Goal: Task Accomplishment & Management: Manage account settings

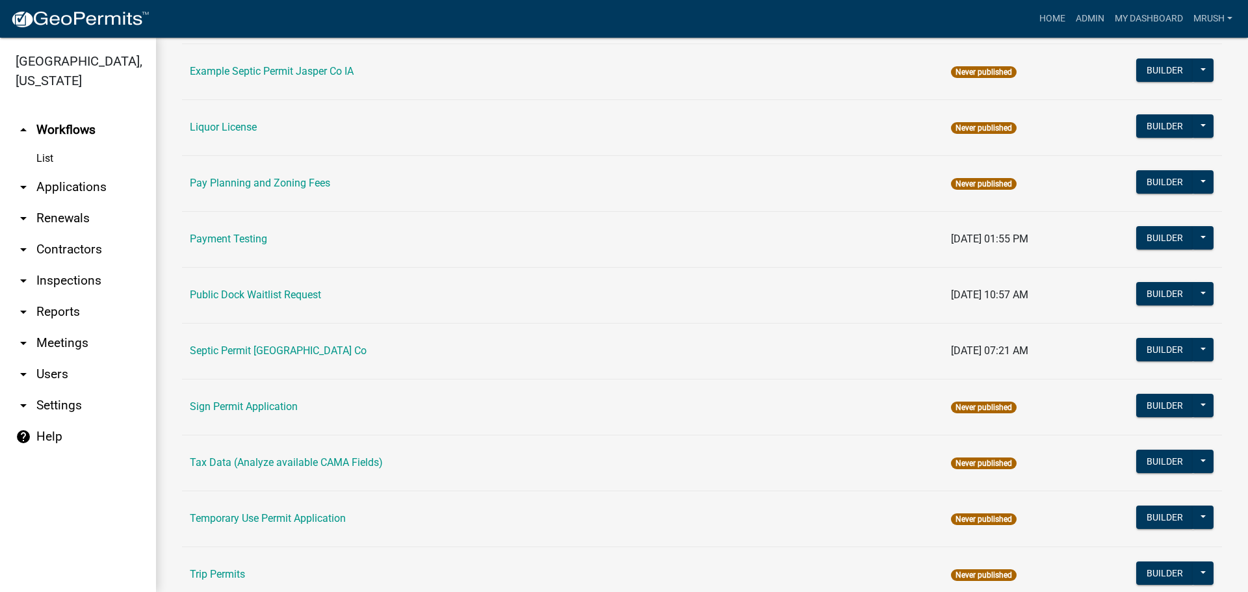
scroll to position [620, 0]
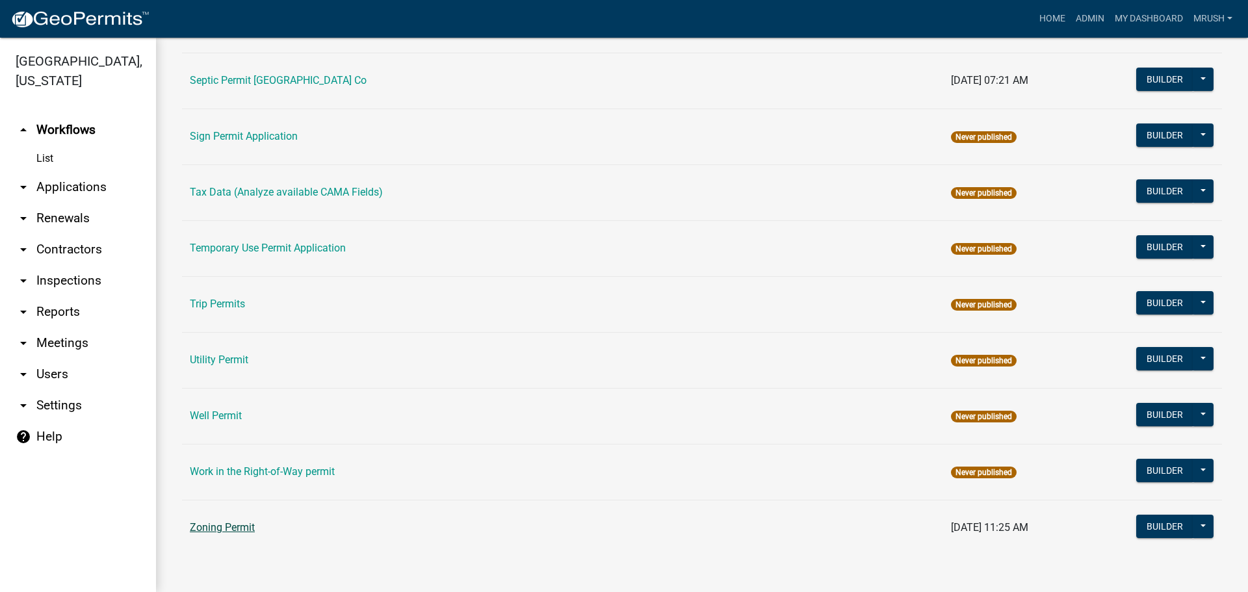
click at [203, 526] on link "Zoning Permit" at bounding box center [222, 527] width 65 height 12
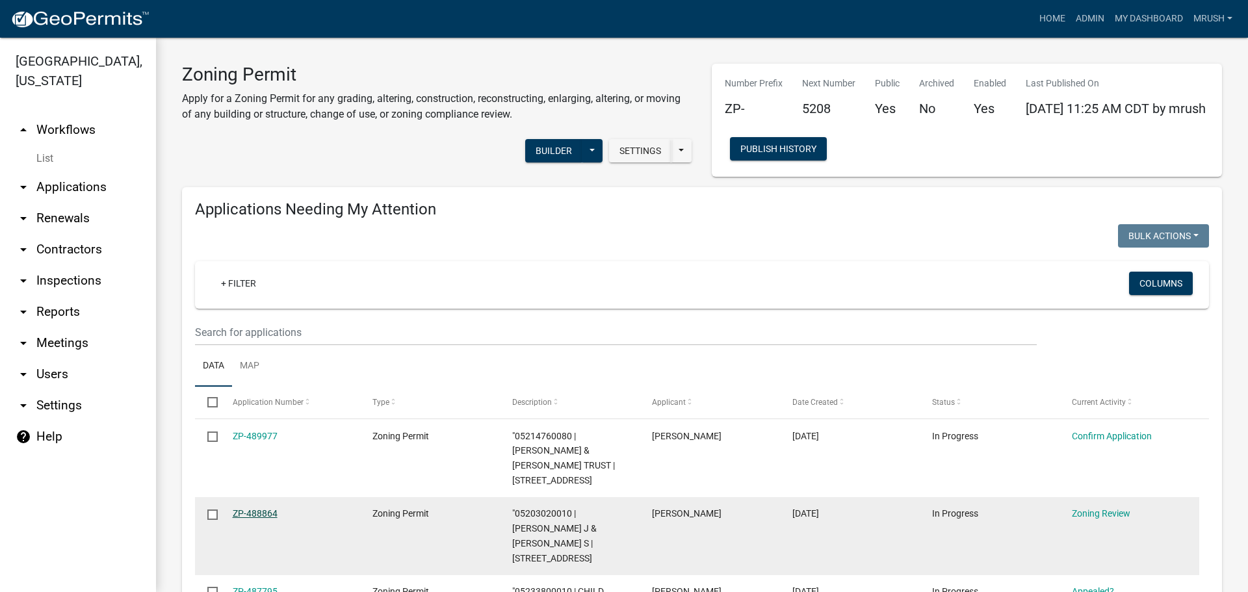
click at [255, 513] on link "ZP-488864" at bounding box center [255, 513] width 45 height 10
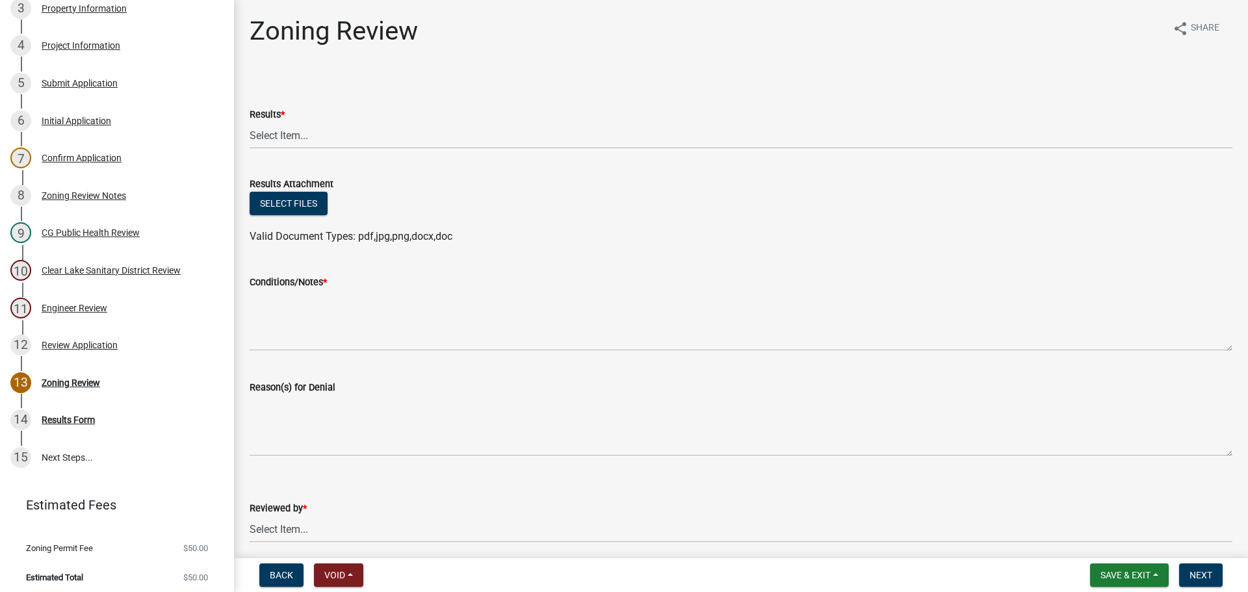
scroll to position [323, 0]
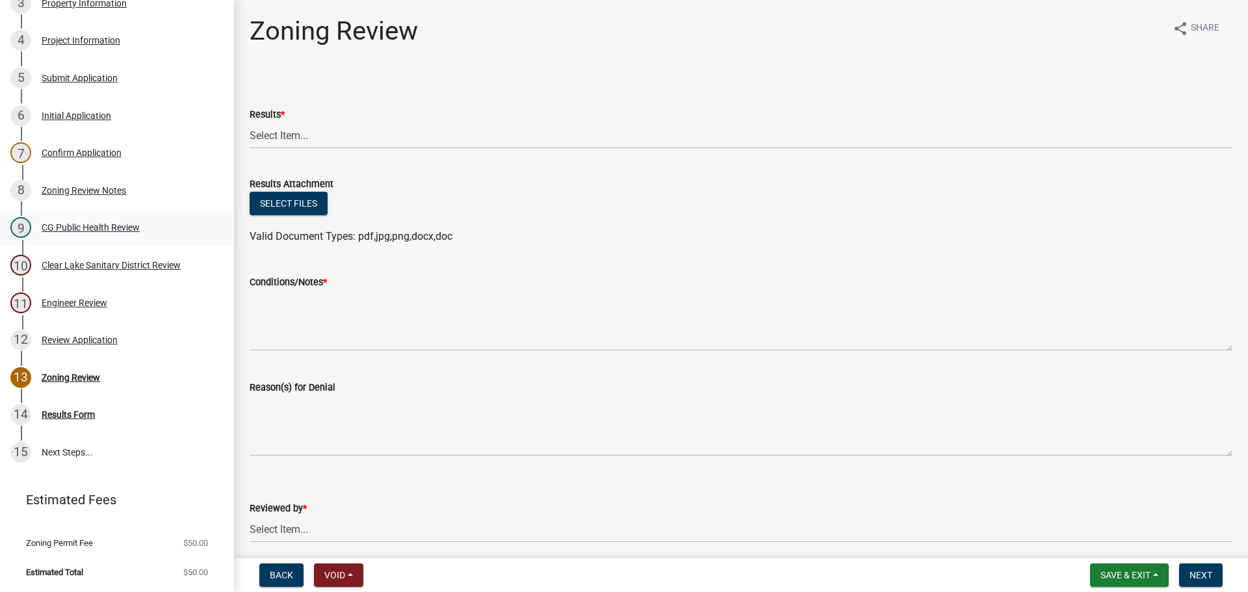
click at [94, 224] on div "CG Public Health Review" at bounding box center [91, 227] width 98 height 9
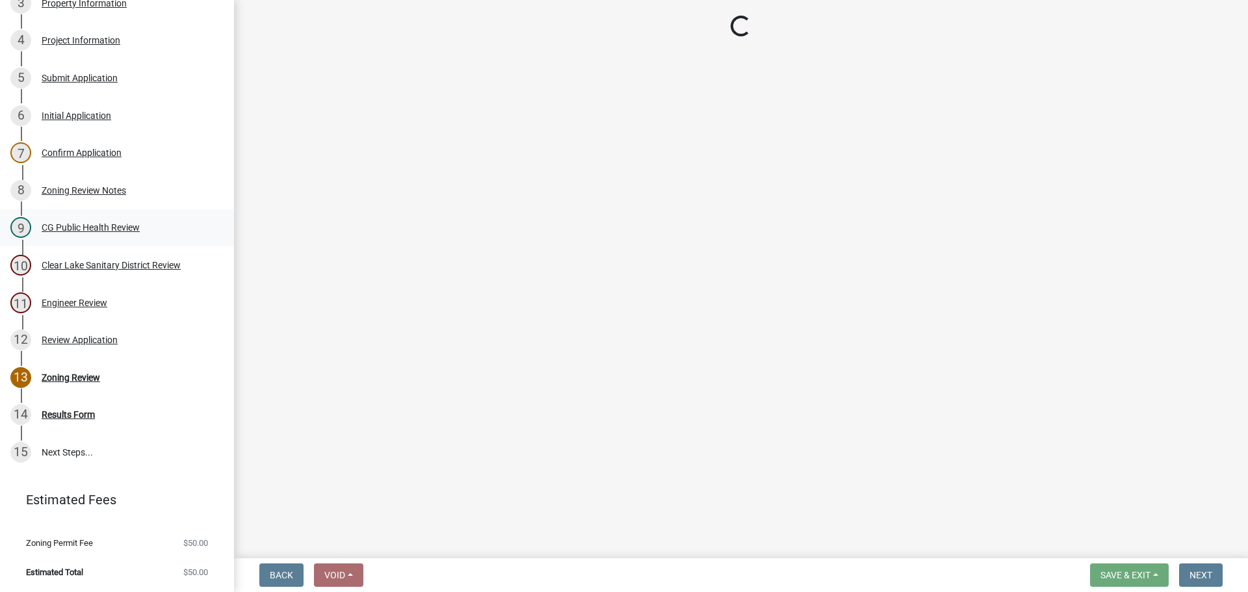
select select "037176cc-34bf-4da4-b28d-ae68c61bb9b8"
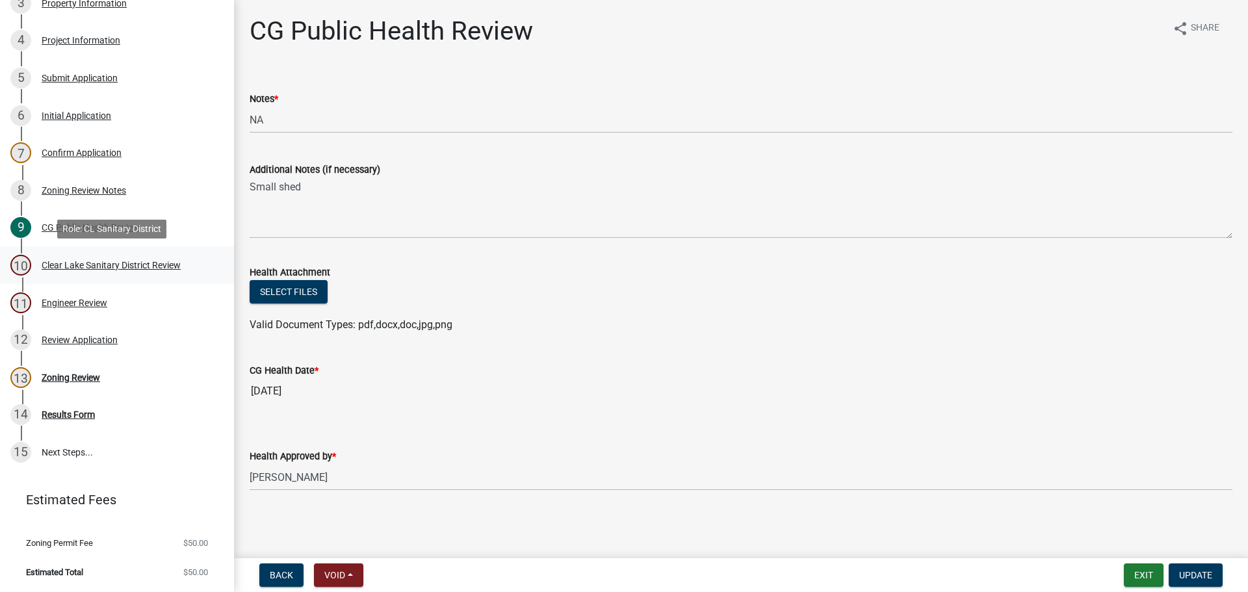
click at [90, 265] on div "Clear Lake Sanitary District Review" at bounding box center [111, 265] width 139 height 9
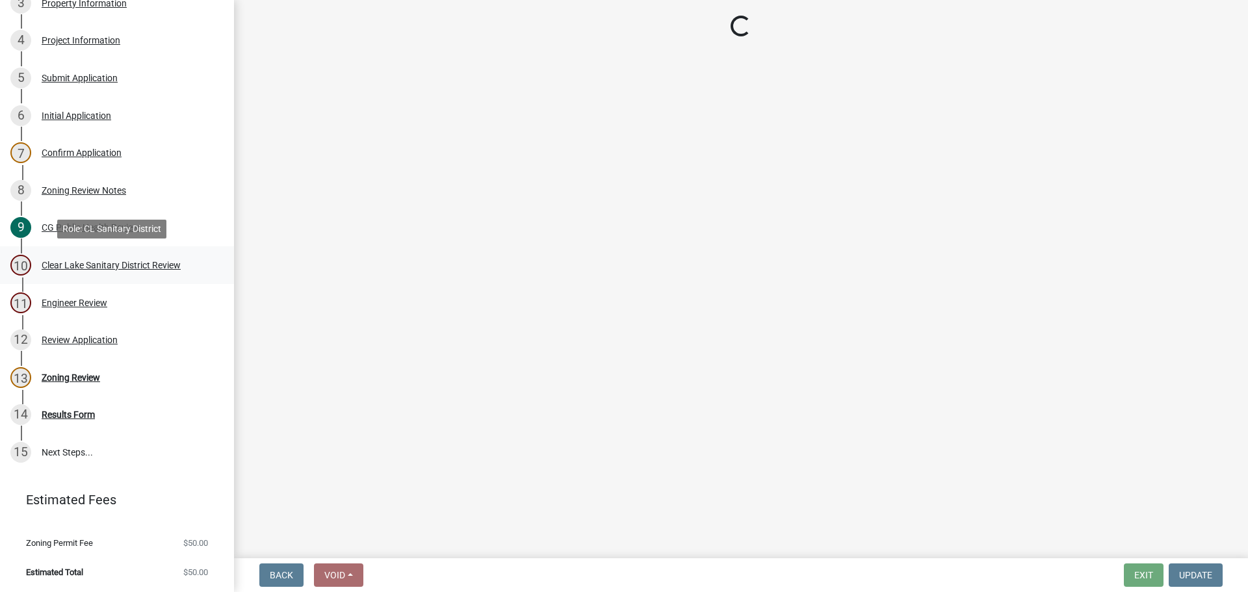
select select "dad87867-eb21-4dcc-b0aa-47f6a00bed0a"
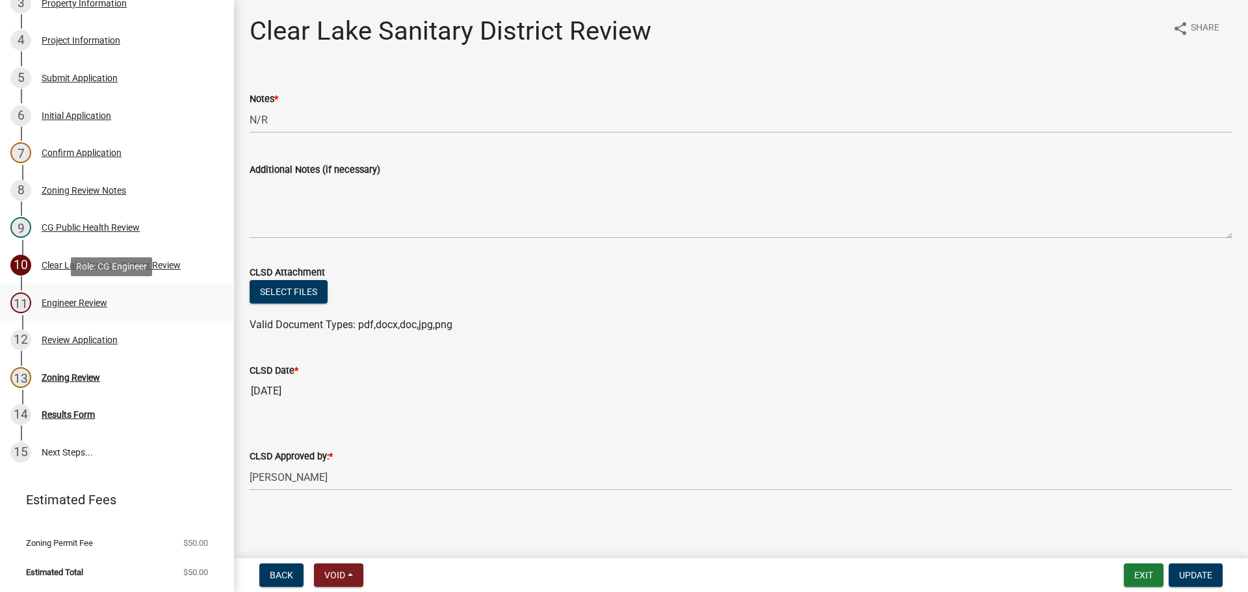
click at [89, 301] on div "Engineer Review" at bounding box center [75, 302] width 66 height 9
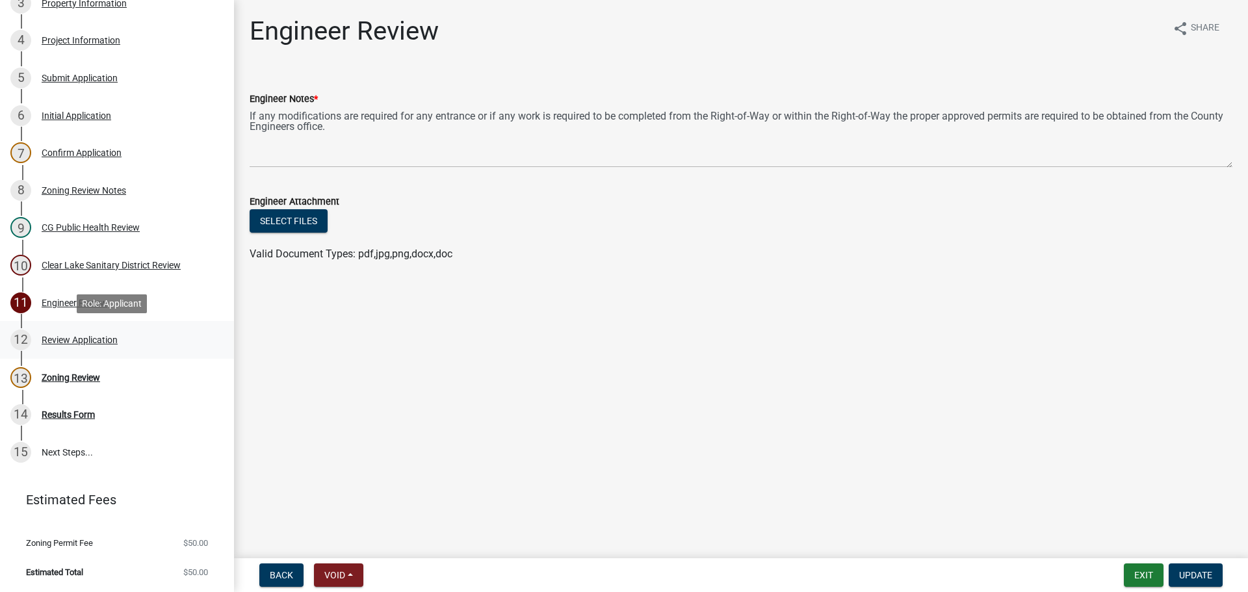
click at [86, 339] on div "Review Application" at bounding box center [80, 339] width 76 height 9
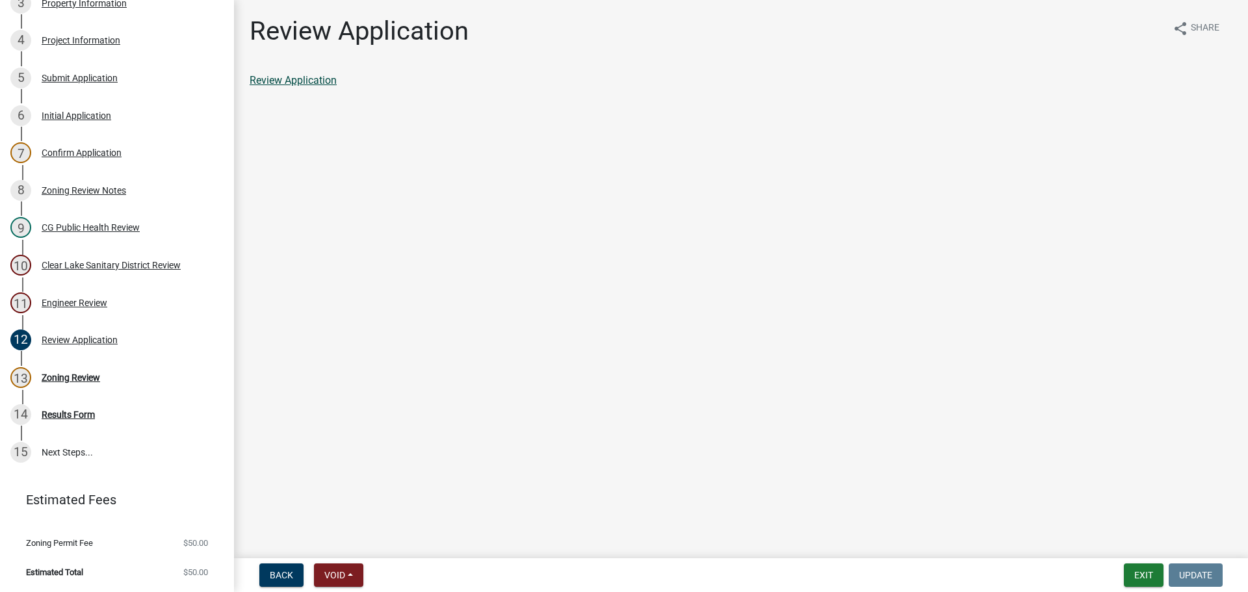
click at [283, 81] on link "Review Application" at bounding box center [293, 80] width 87 height 12
click at [66, 339] on div "Review Application" at bounding box center [80, 339] width 76 height 9
click at [71, 376] on div "Zoning Review" at bounding box center [71, 377] width 59 height 9
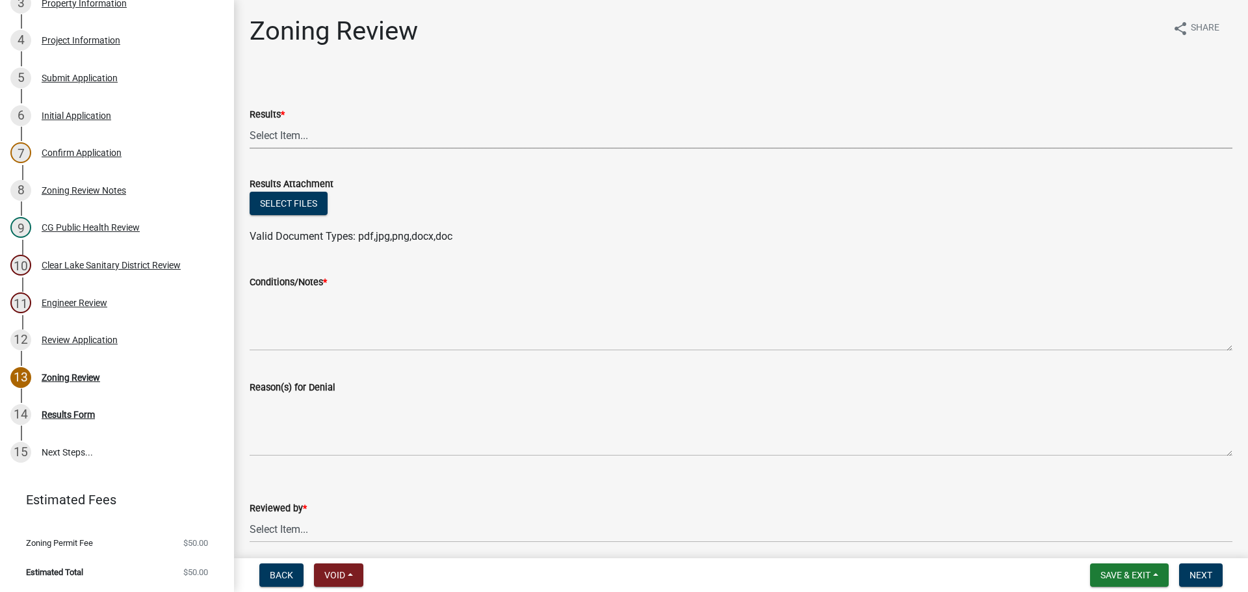
click at [283, 137] on select "Select Item... Approved Denied Agricultural Exemption Need further information …" at bounding box center [741, 135] width 983 height 27
click at [250, 122] on select "Select Item... Approved Denied Agricultural Exemption Need further information …" at bounding box center [741, 135] width 983 height 27
select select "fc80a94f-45c9-4365-ab2a-89f73cc1349d"
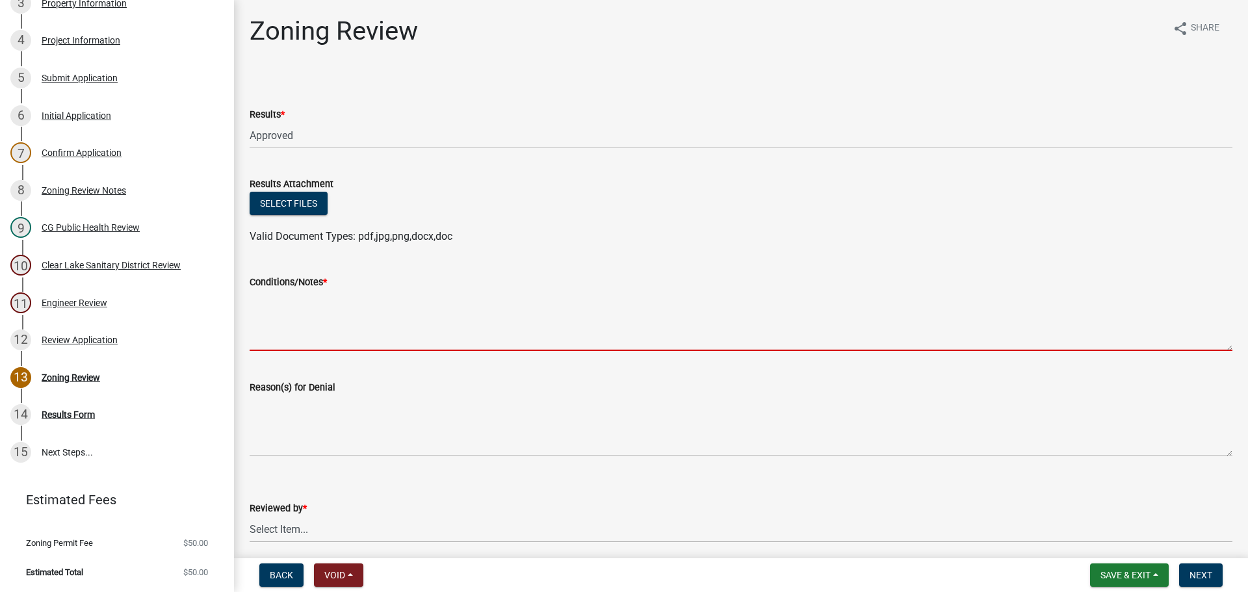
click at [283, 315] on textarea "Conditions/Notes *" at bounding box center [741, 320] width 983 height 61
paste textarea "All requirements of the R-3 Single Family Residential District and general requ…"
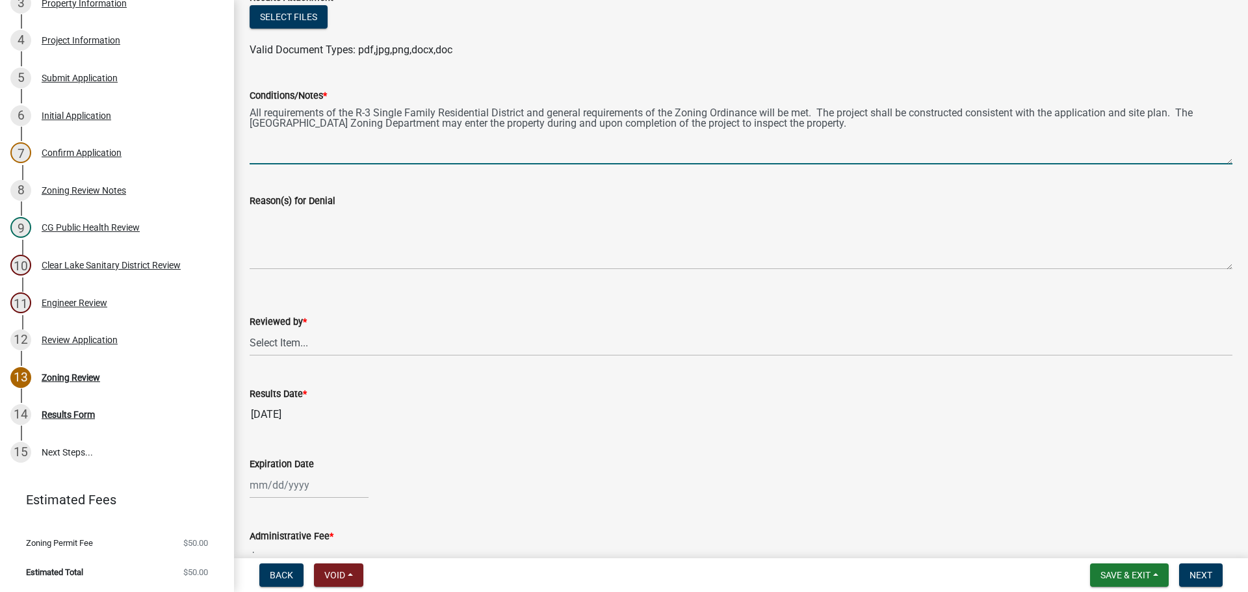
scroll to position [206, 0]
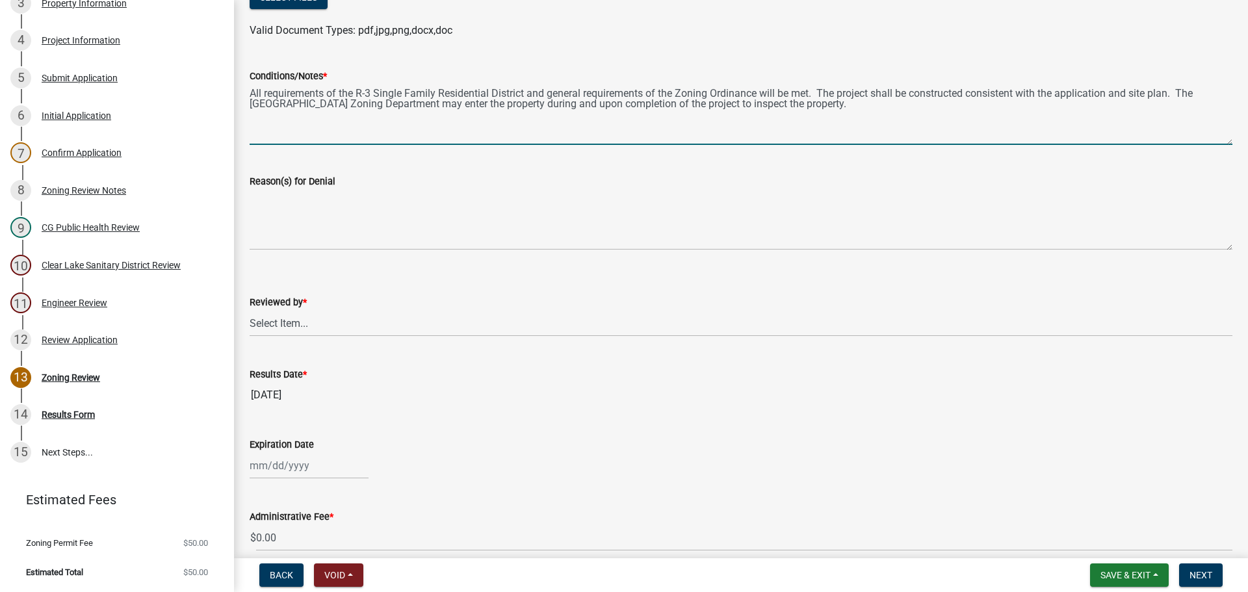
type textarea "All requirements of the R-3 Single Family Residential District and general requ…"
click at [289, 320] on select "Select Item... [PERSON_NAME]" at bounding box center [741, 323] width 983 height 27
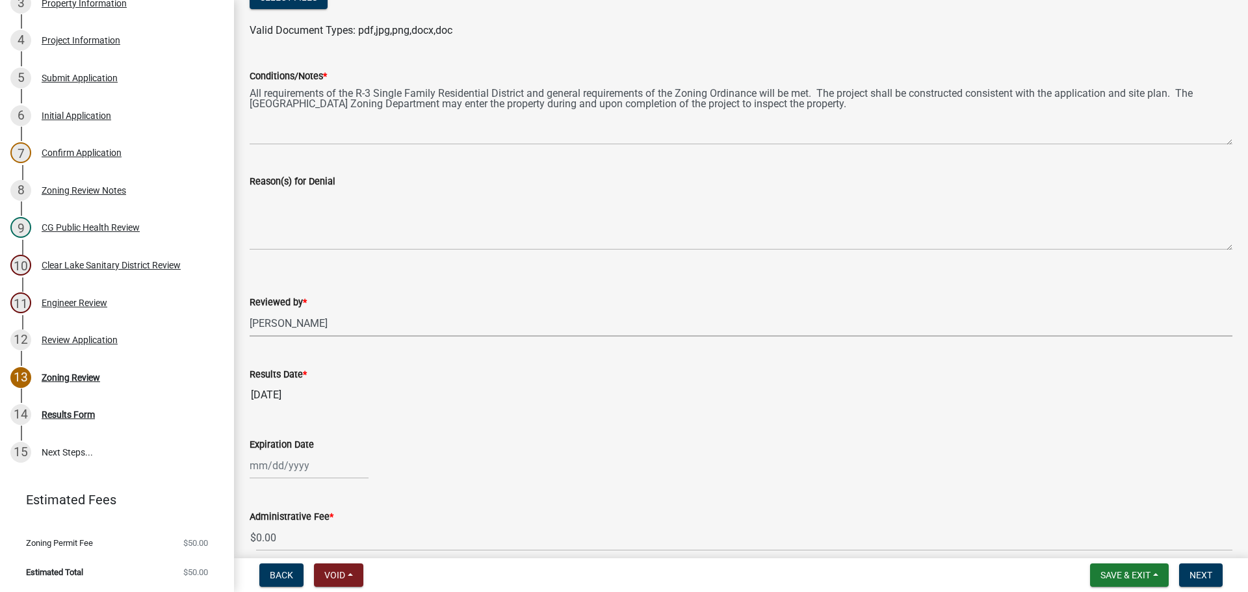
click at [250, 310] on select "Select Item... [PERSON_NAME]" at bounding box center [741, 323] width 983 height 27
select select "69fed02d-fe84-448a-ba5b-be224adec29d"
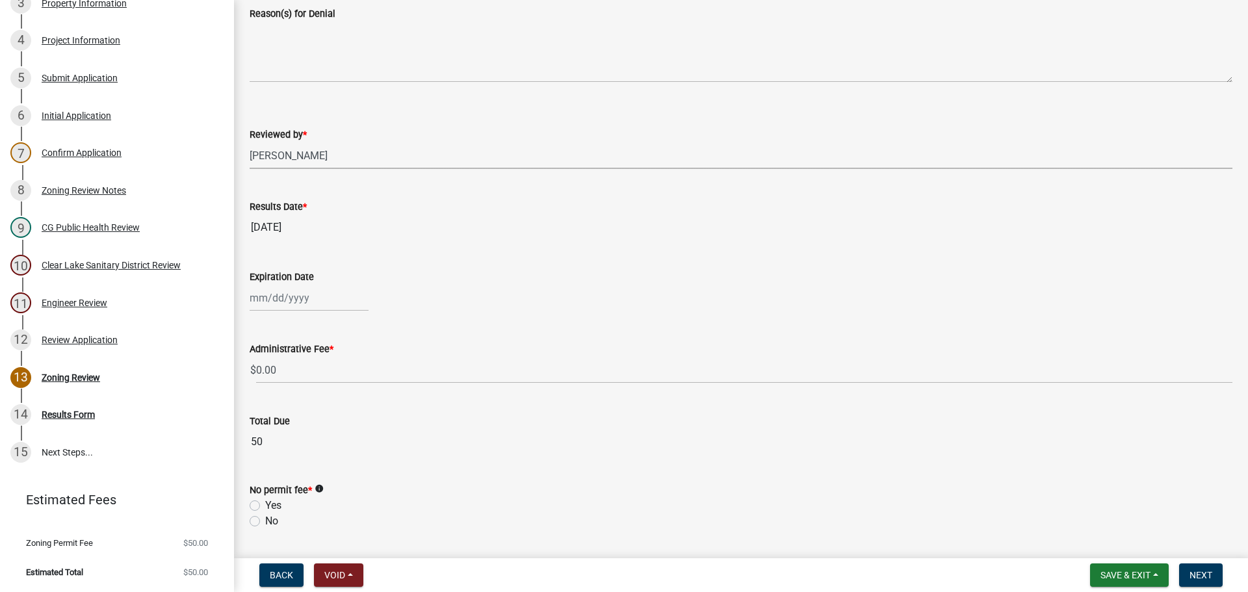
scroll to position [422, 0]
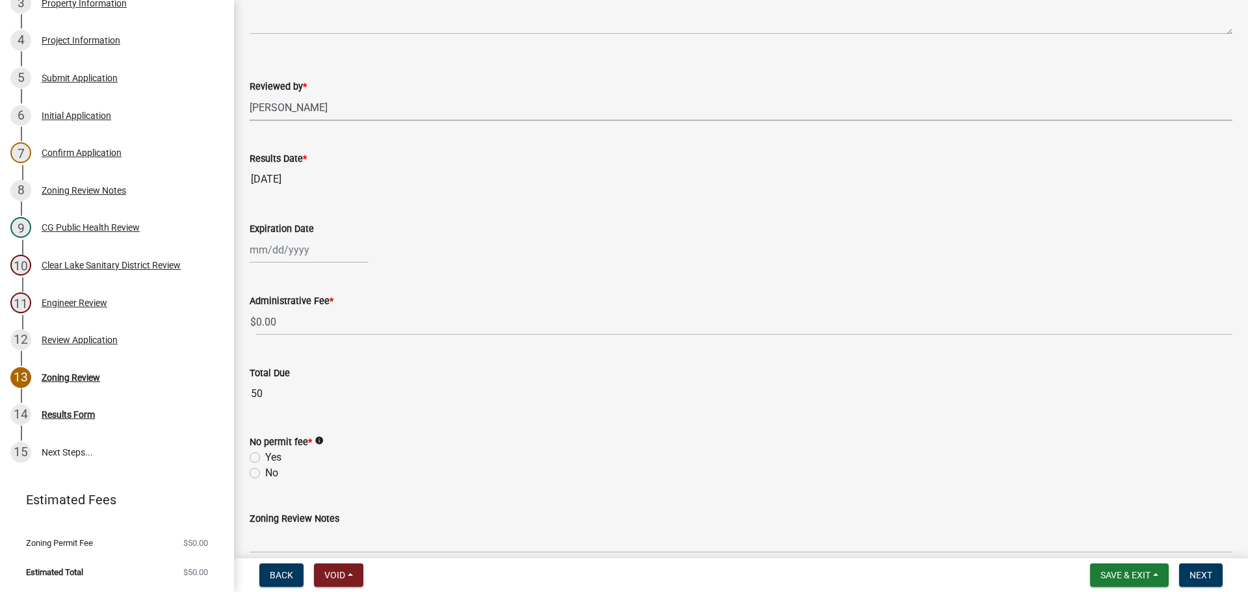
click at [270, 250] on div at bounding box center [309, 250] width 119 height 27
click at [388, 276] on span "Next month" at bounding box center [387, 277] width 10 height 10
select select "12"
click at [388, 276] on span "Next month" at bounding box center [387, 277] width 10 height 10
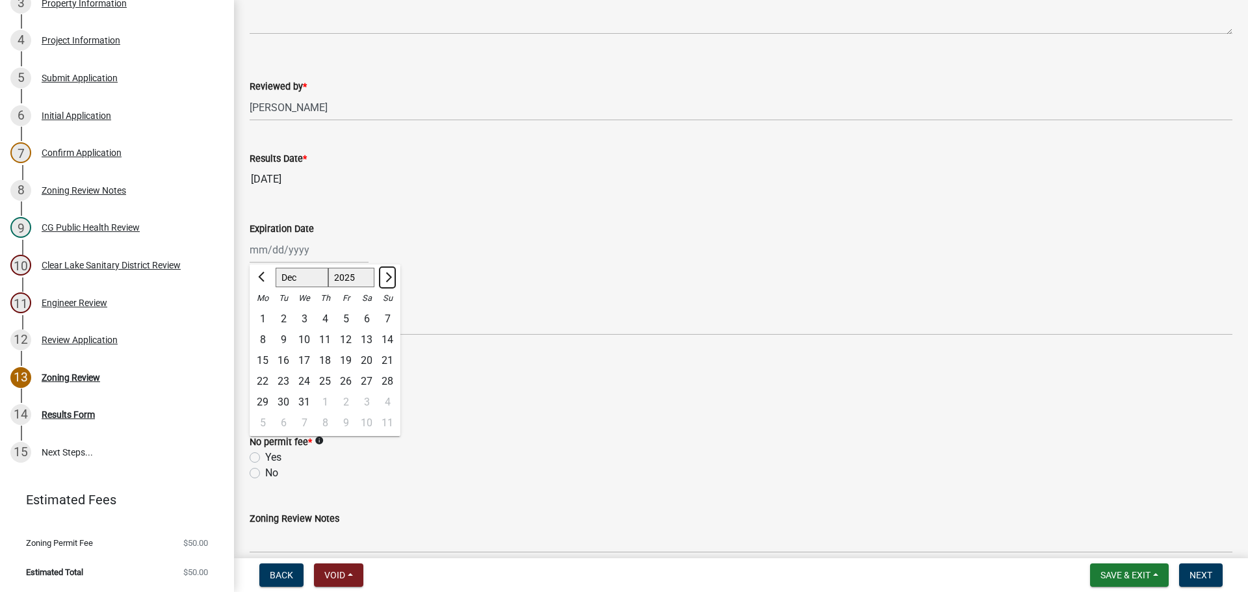
select select "2026"
click at [388, 276] on span "Next month" at bounding box center [387, 277] width 10 height 10
select select "2"
click at [388, 276] on div at bounding box center [387, 277] width 26 height 21
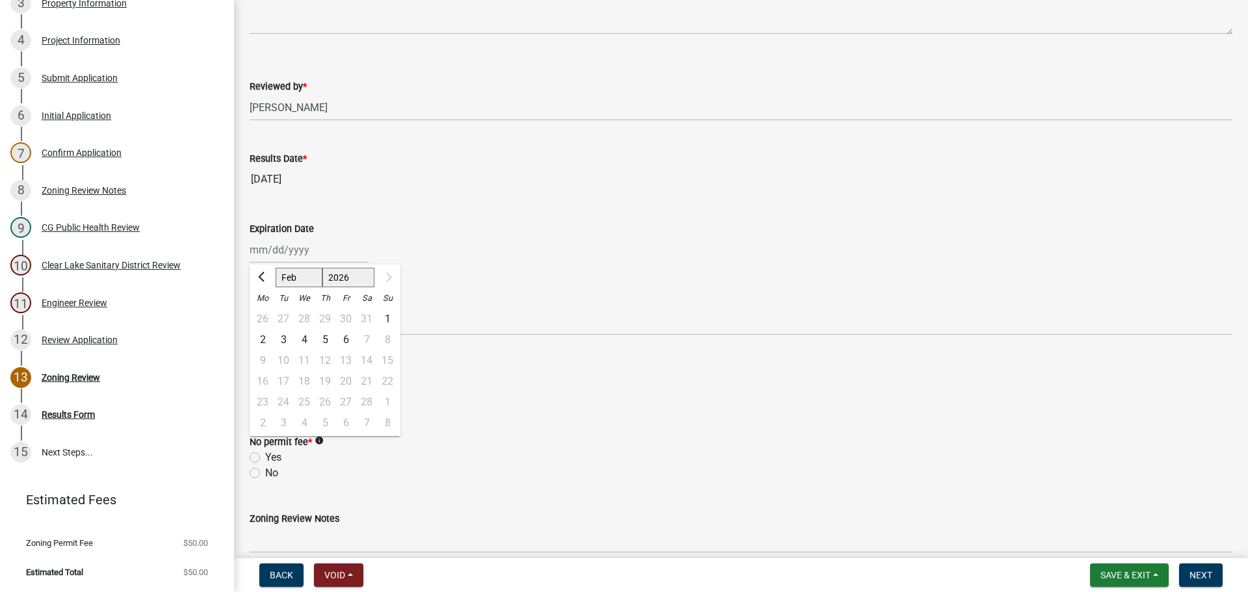
click at [345, 339] on div "6" at bounding box center [345, 340] width 21 height 21
type input "[DATE]"
click at [265, 474] on label "No" at bounding box center [271, 473] width 13 height 16
click at [265, 474] on input "No" at bounding box center [269, 469] width 8 height 8
radio input "true"
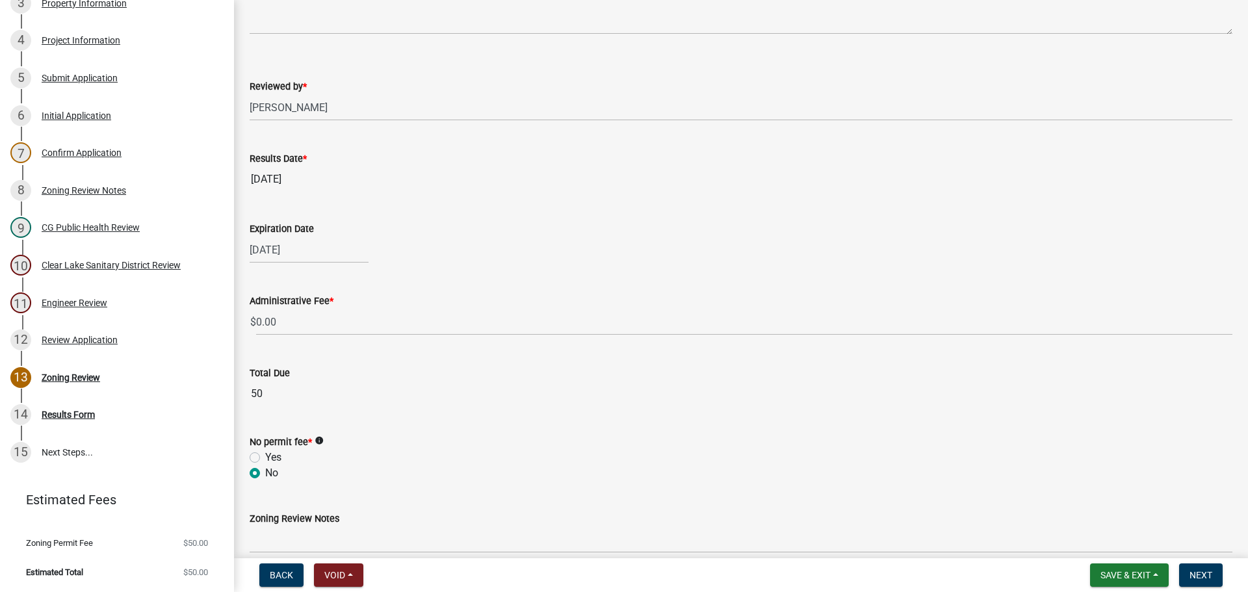
scroll to position [483, 0]
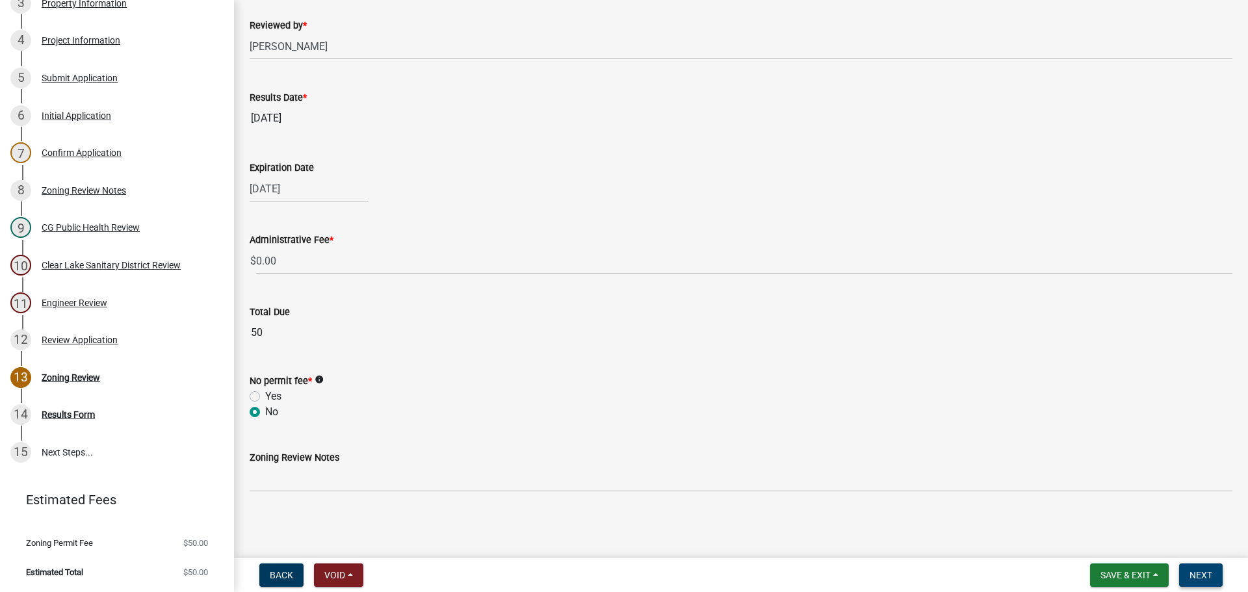
click at [1197, 573] on span "Next" at bounding box center [1201, 575] width 23 height 10
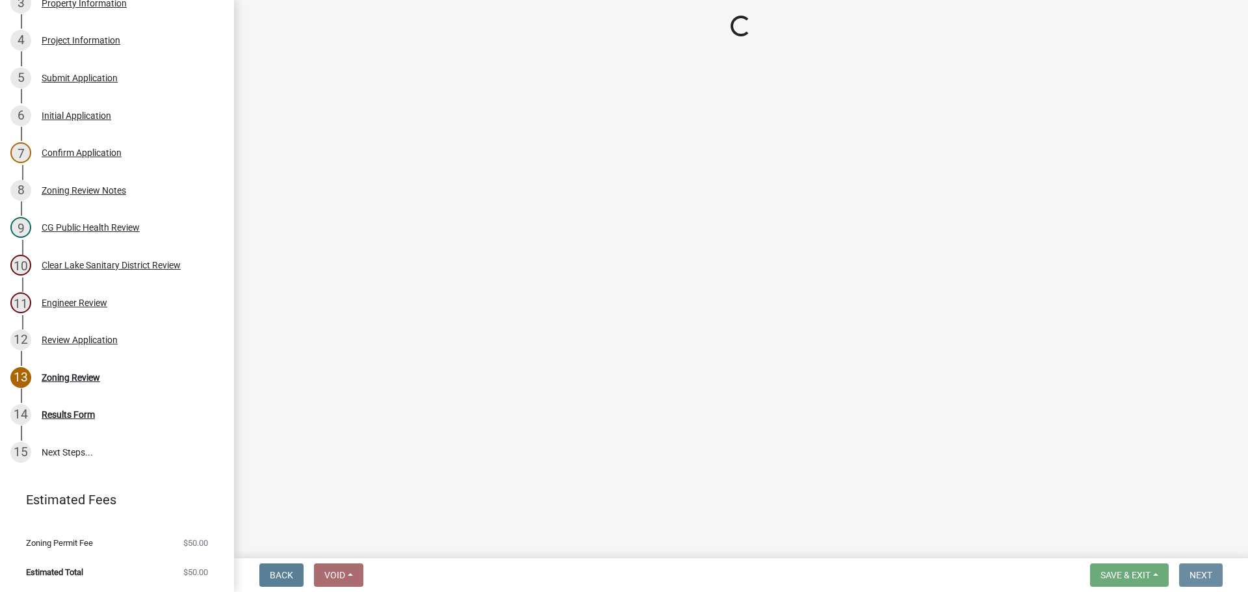
scroll to position [0, 0]
select select "3: 3"
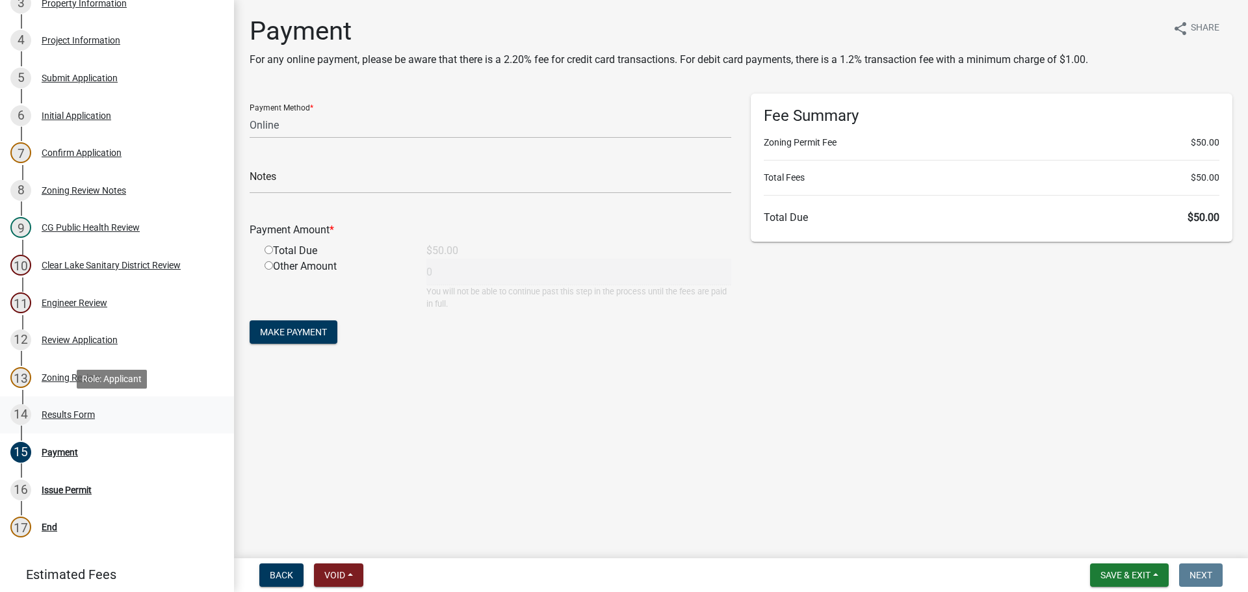
click at [66, 413] on div "Results Form" at bounding box center [68, 414] width 53 height 9
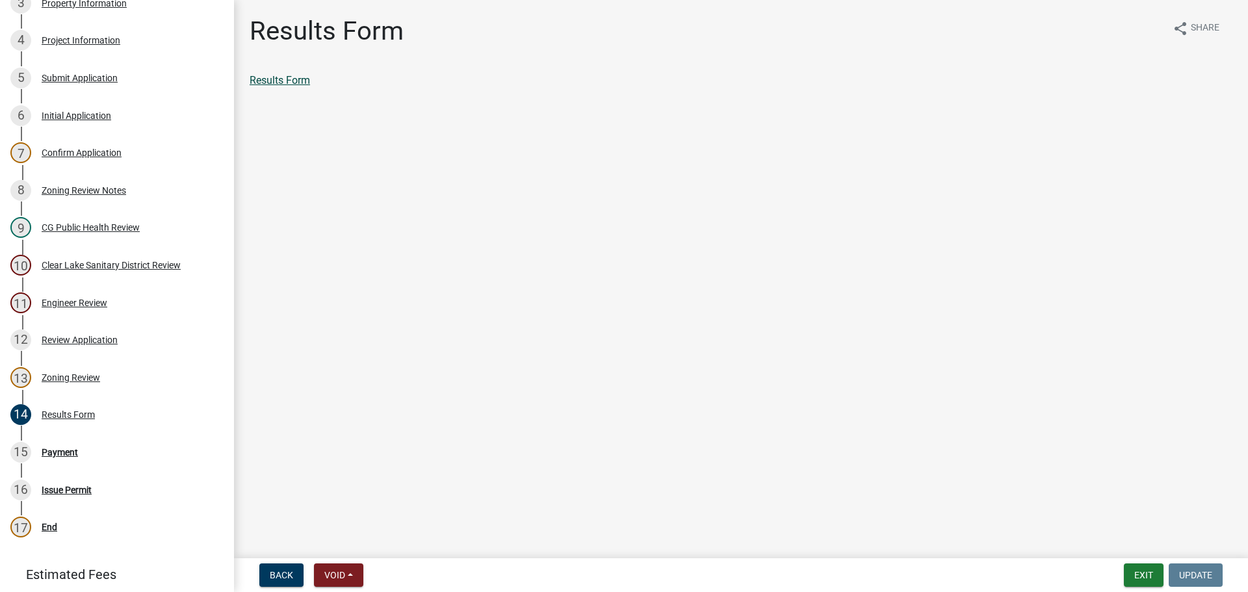
click at [280, 78] on link "Results Form" at bounding box center [280, 80] width 60 height 12
click at [57, 452] on div "Payment" at bounding box center [60, 452] width 36 height 9
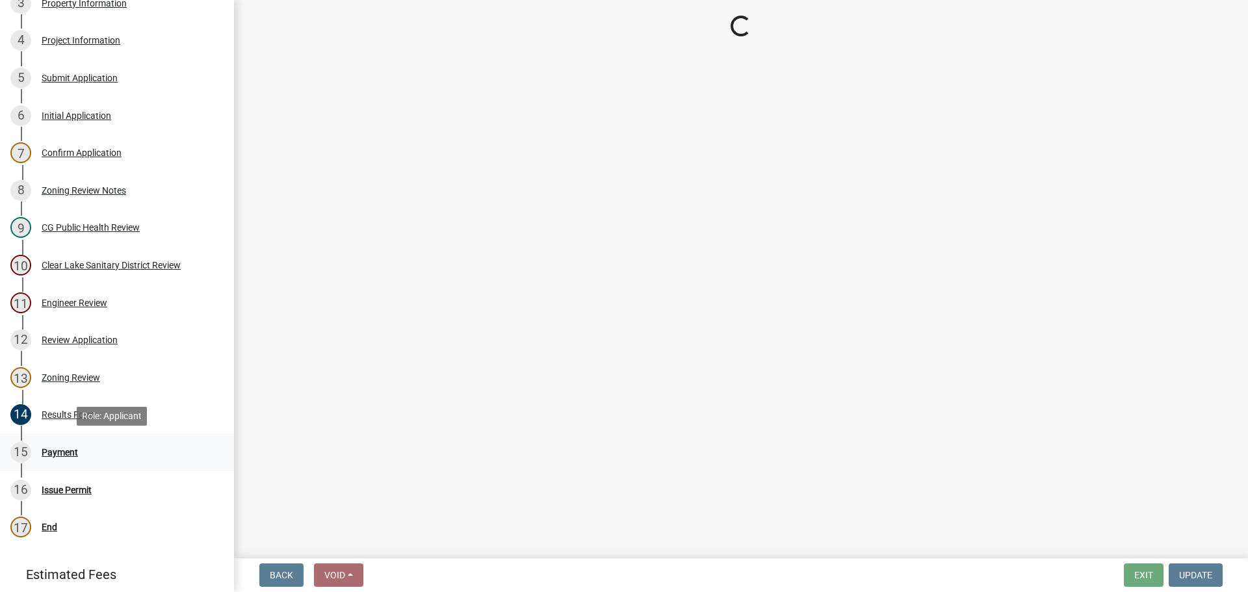
select select "3: 3"
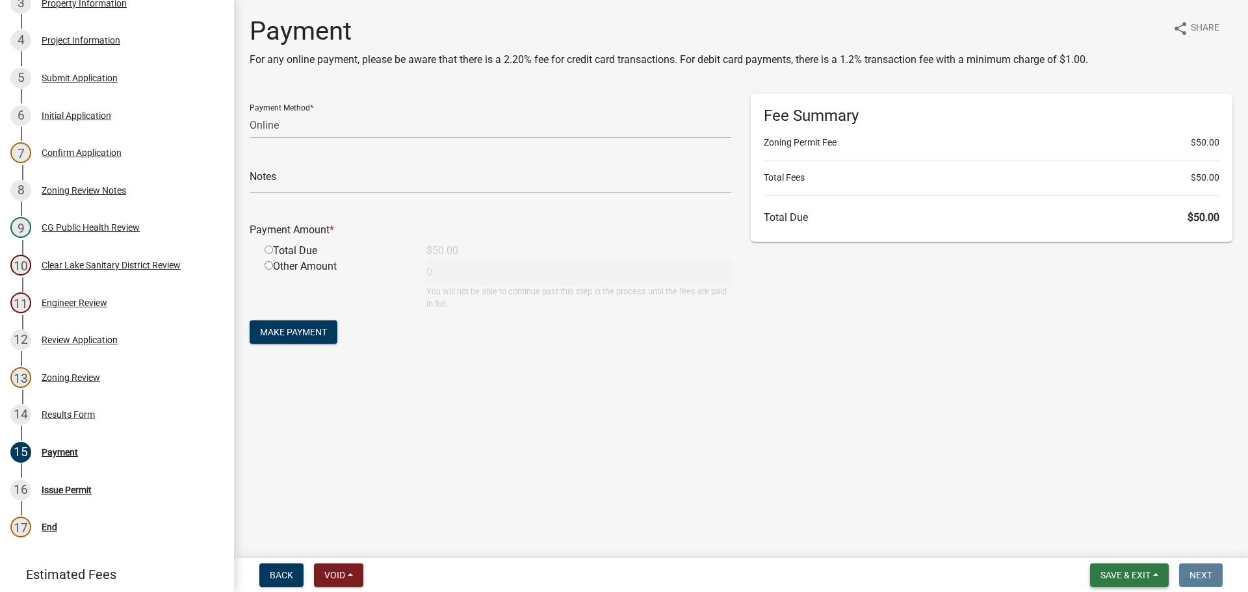
click at [1117, 574] on span "Save & Exit" at bounding box center [1126, 575] width 50 height 10
click at [1104, 509] on button "Save" at bounding box center [1117, 510] width 104 height 31
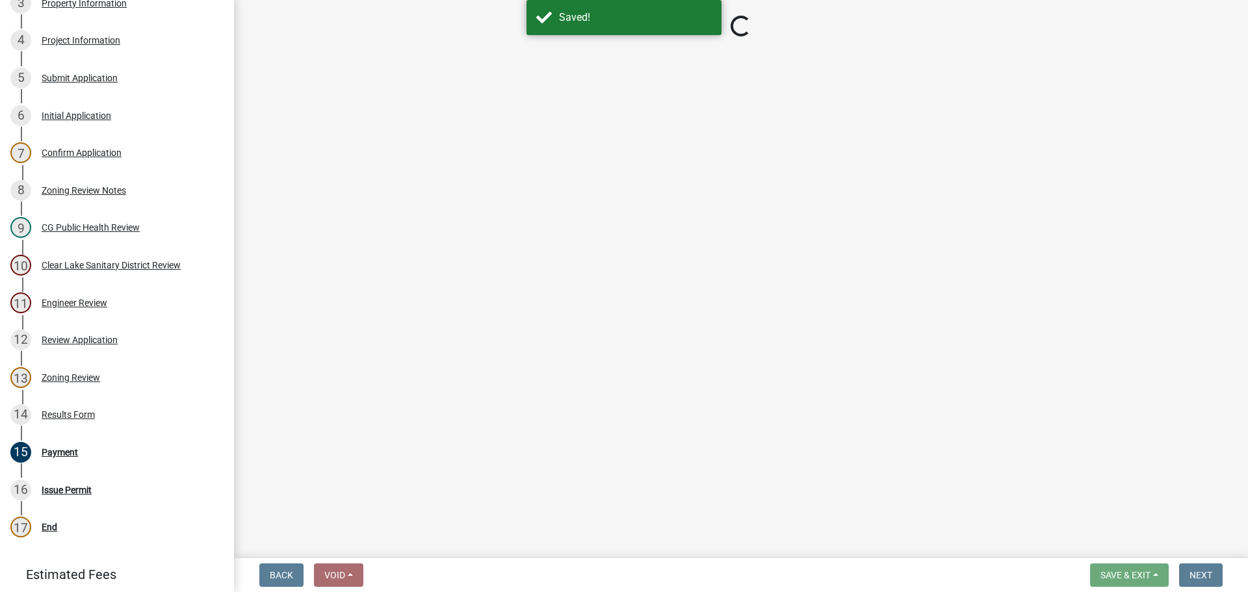
select select "3: 3"
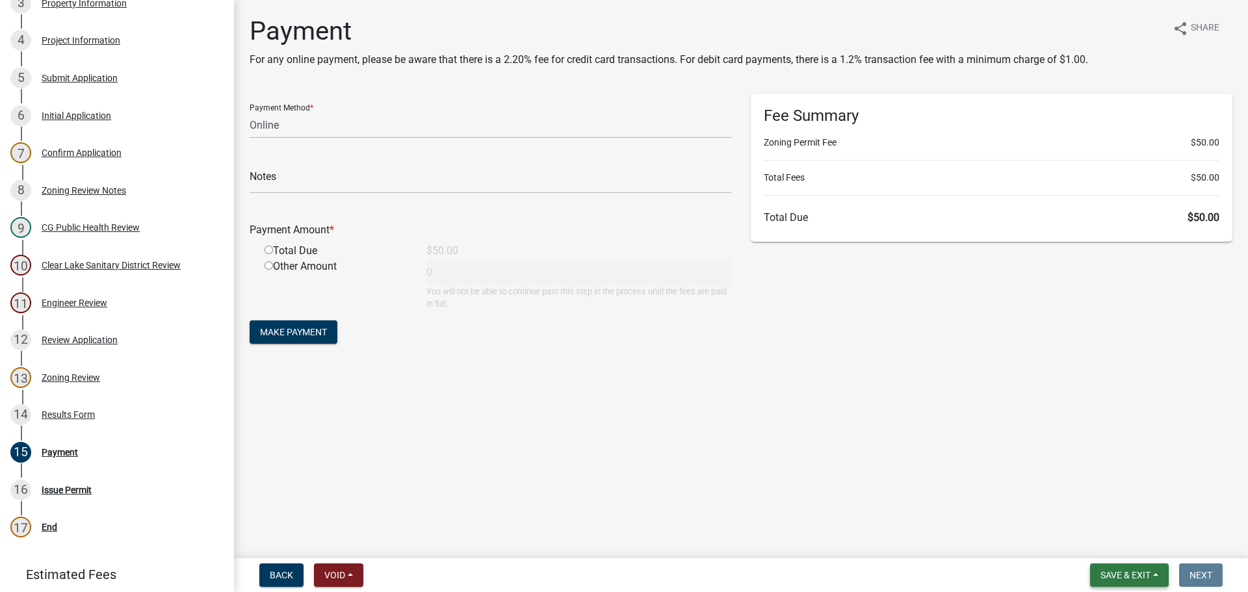
click at [1126, 575] on span "Save & Exit" at bounding box center [1126, 575] width 50 height 10
click at [1112, 543] on button "Save & Exit" at bounding box center [1117, 541] width 104 height 31
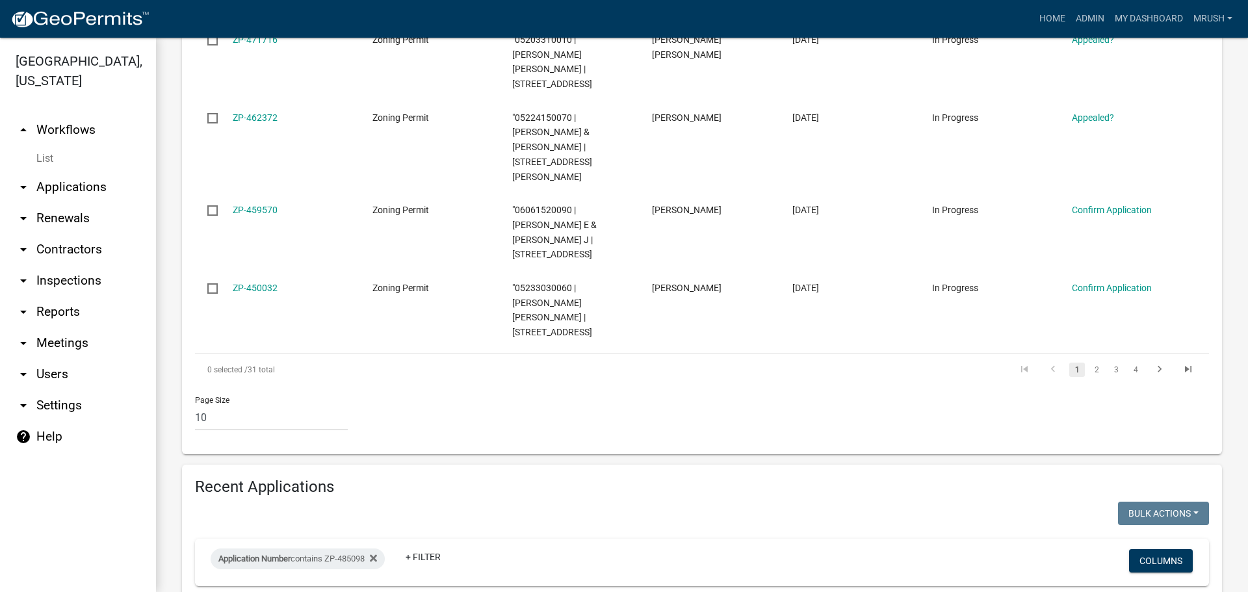
scroll to position [962, 0]
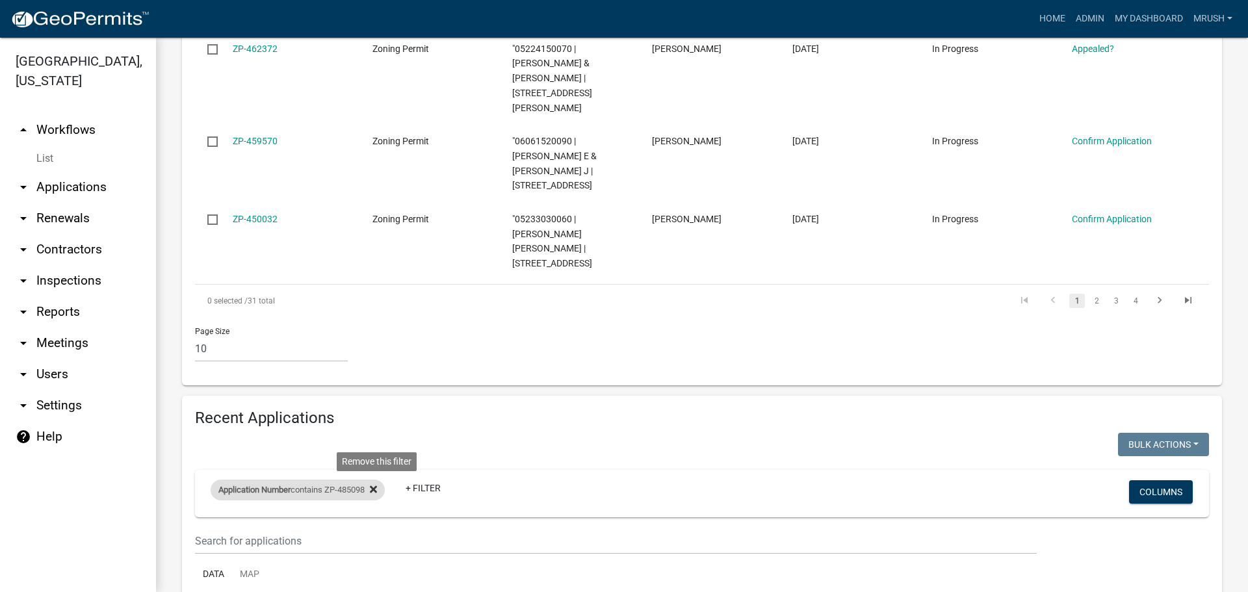
click at [377, 486] on icon at bounding box center [373, 489] width 7 height 7
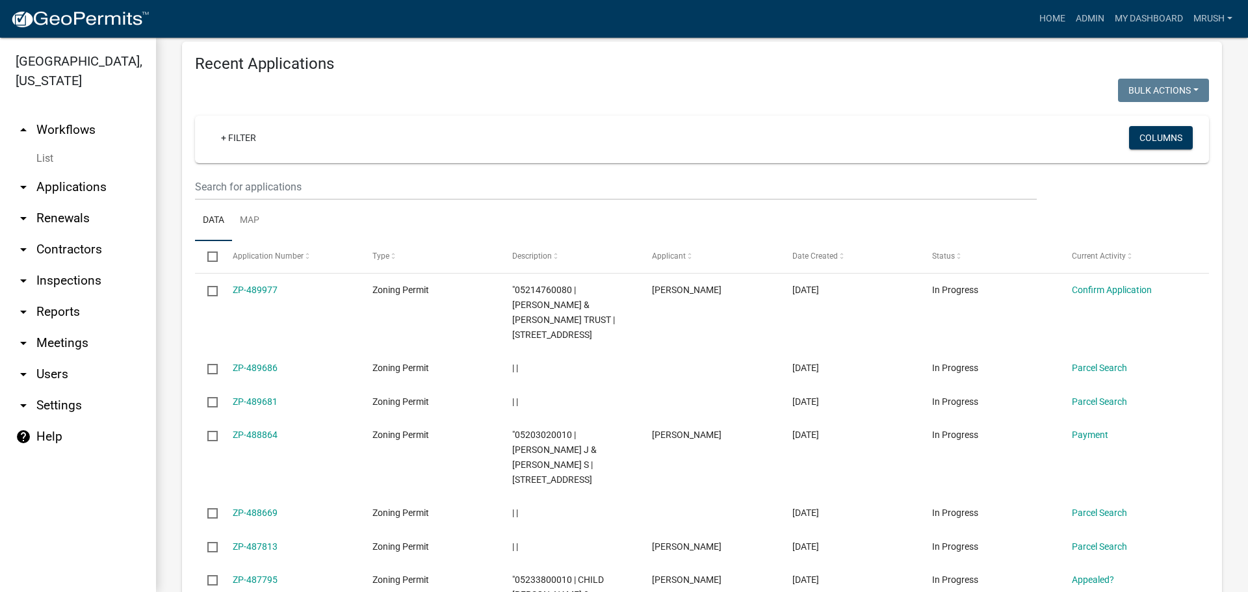
scroll to position [1306, 0]
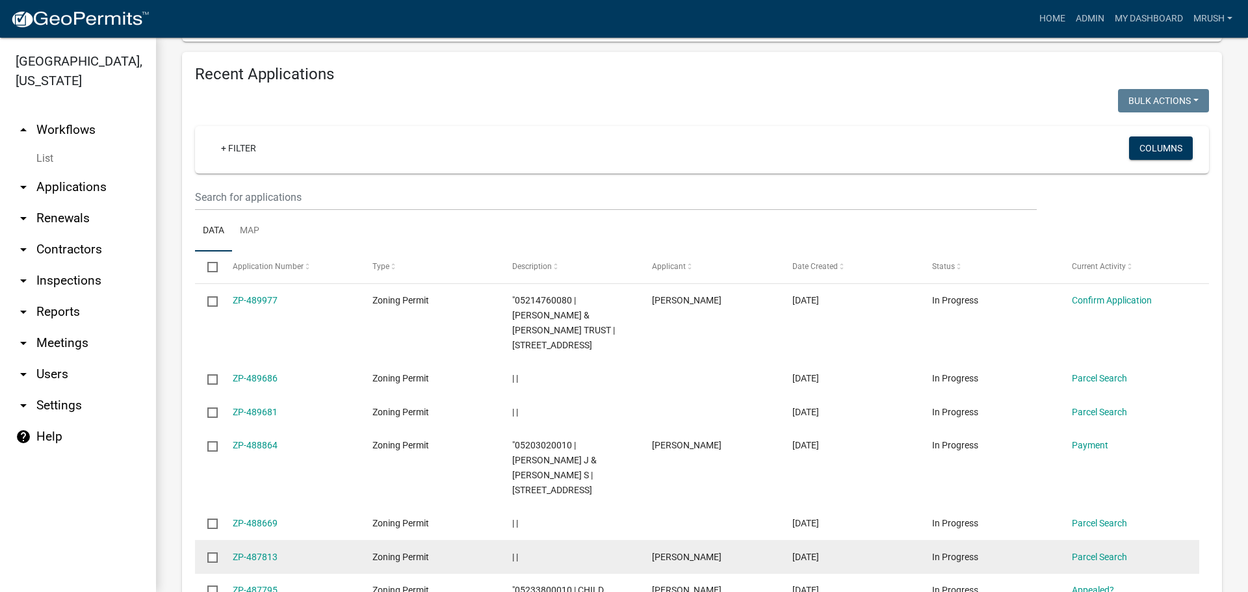
click at [211, 553] on input "checkbox" at bounding box center [211, 557] width 8 height 8
checkbox input "true"
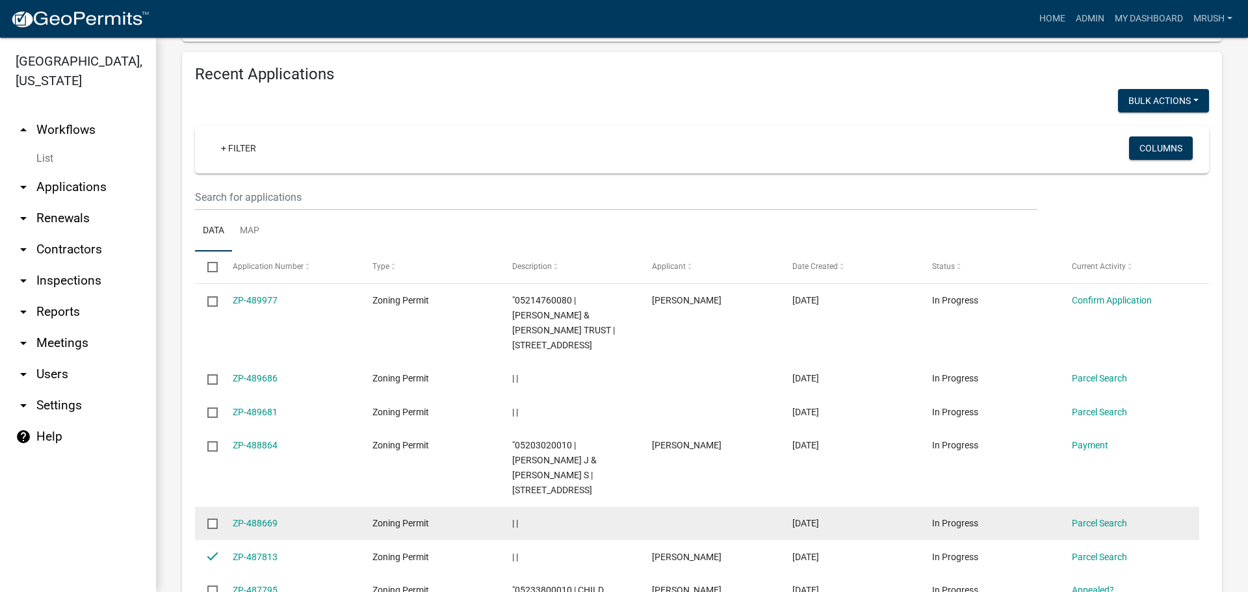
click at [212, 519] on input "checkbox" at bounding box center [211, 523] width 8 height 8
checkbox input "true"
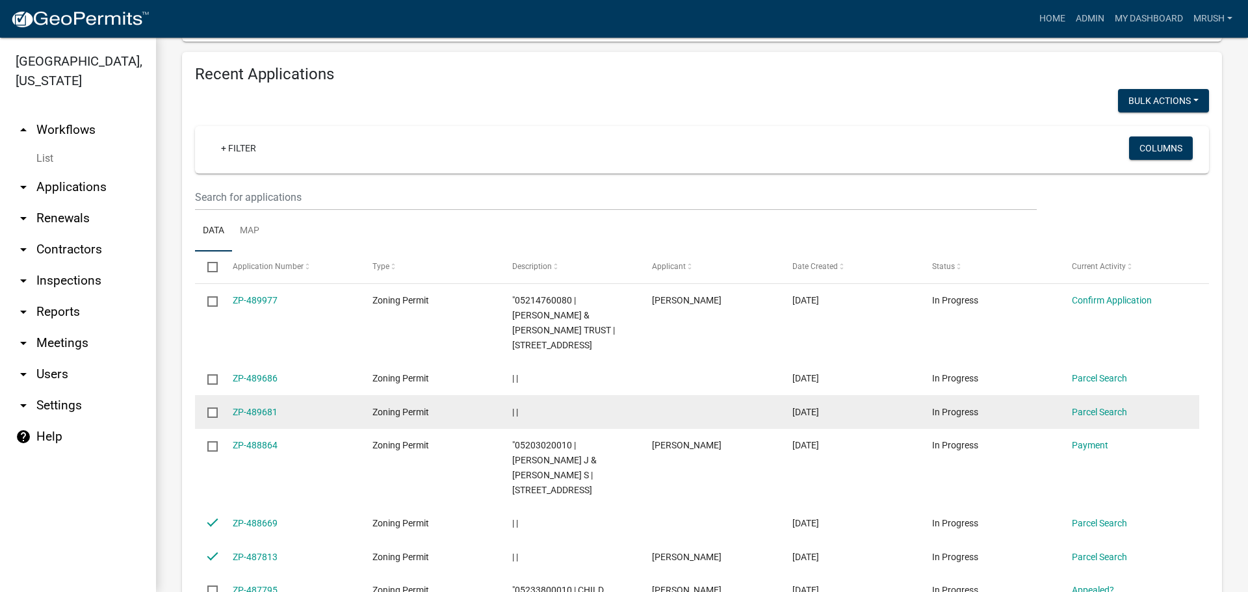
click at [214, 408] on input "checkbox" at bounding box center [211, 412] width 8 height 8
checkbox input "true"
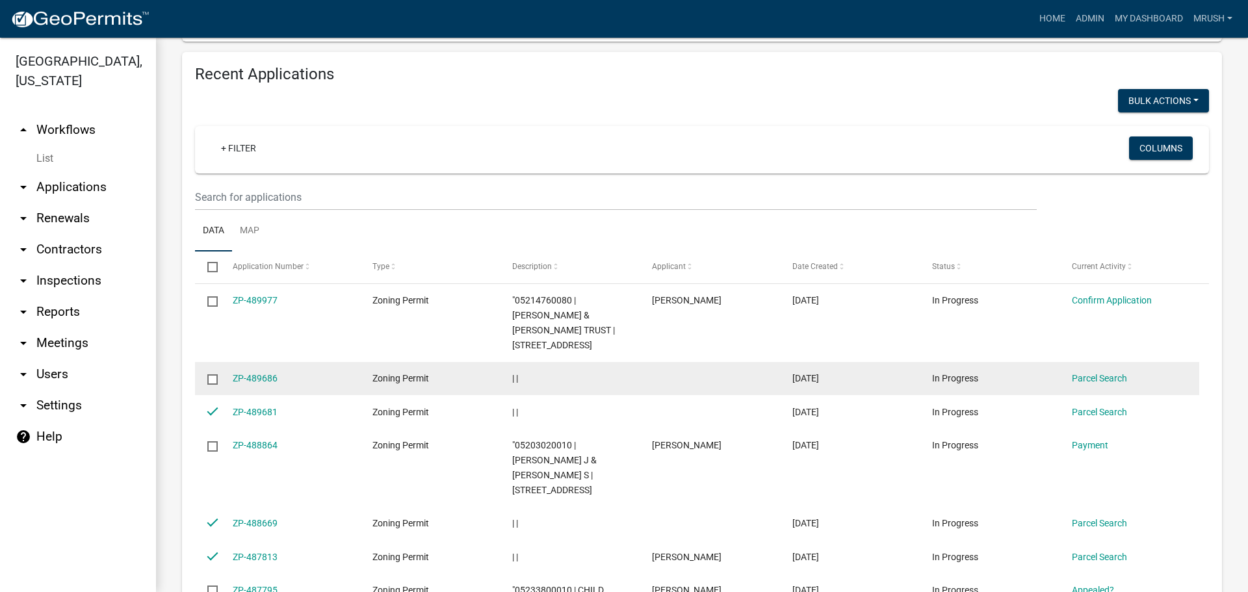
click at [209, 374] on input "checkbox" at bounding box center [211, 378] width 8 height 8
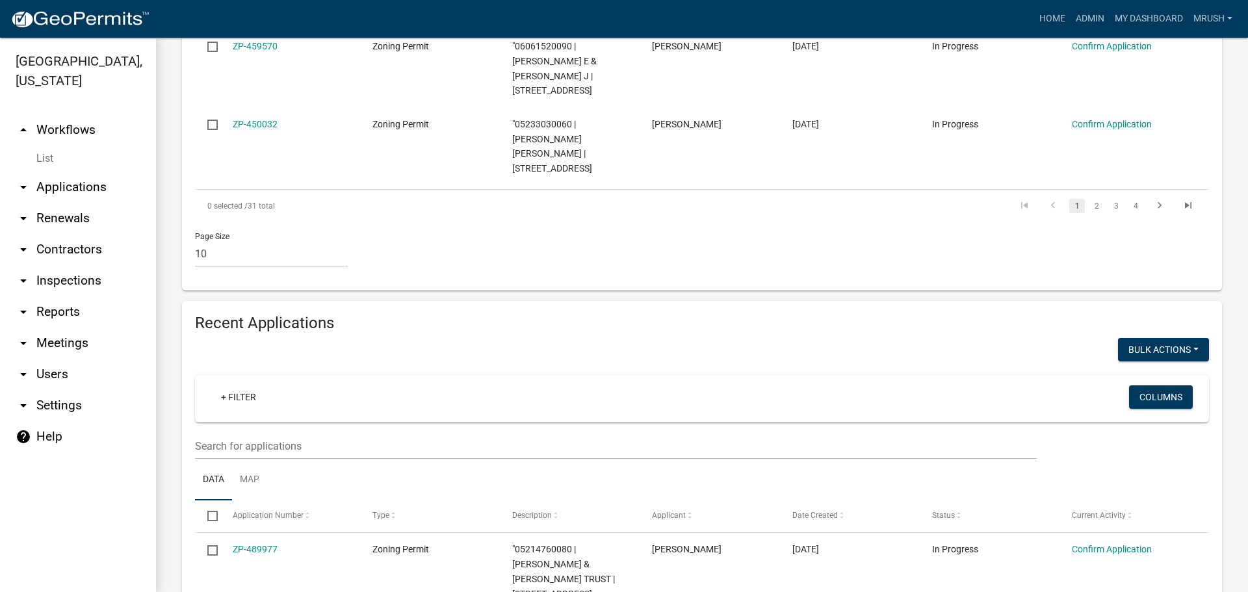
scroll to position [1015, 0]
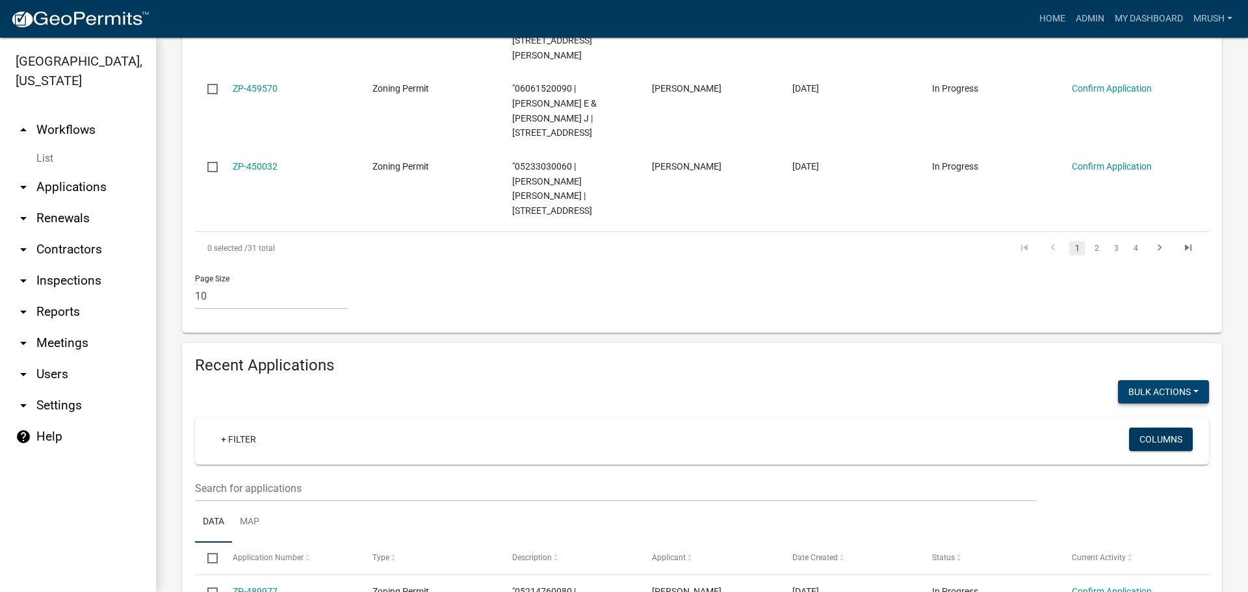
click at [1134, 380] on button "Bulk Actions" at bounding box center [1163, 391] width 91 height 23
click at [1117, 410] on button "Void" at bounding box center [1157, 425] width 104 height 31
checkbox input "false"
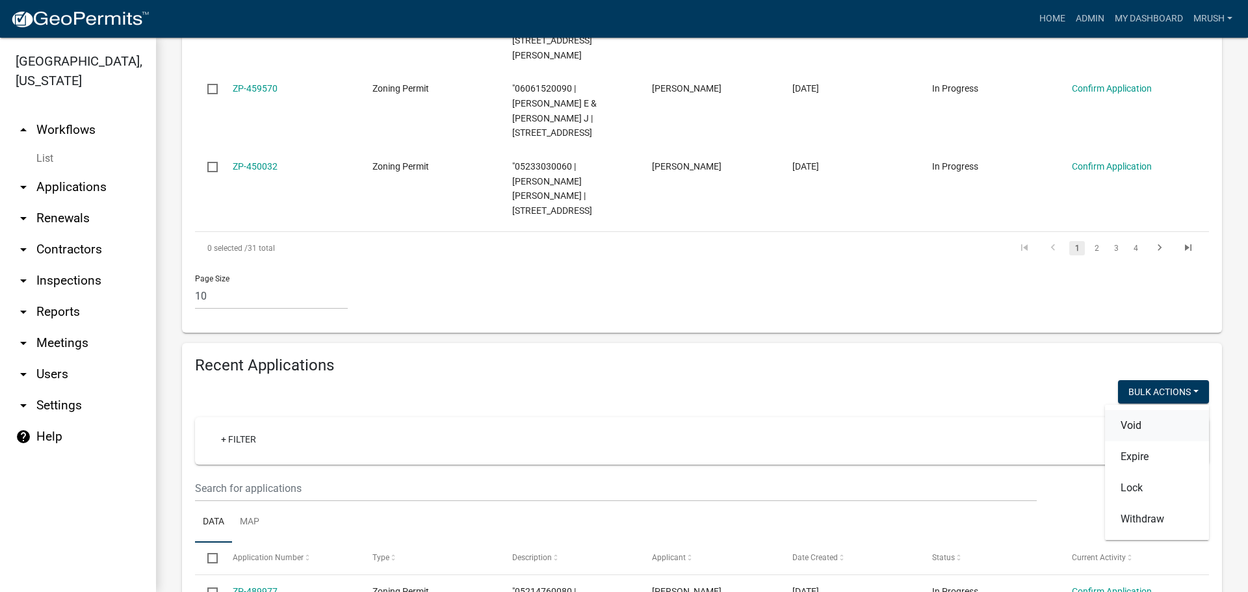
checkbox input "false"
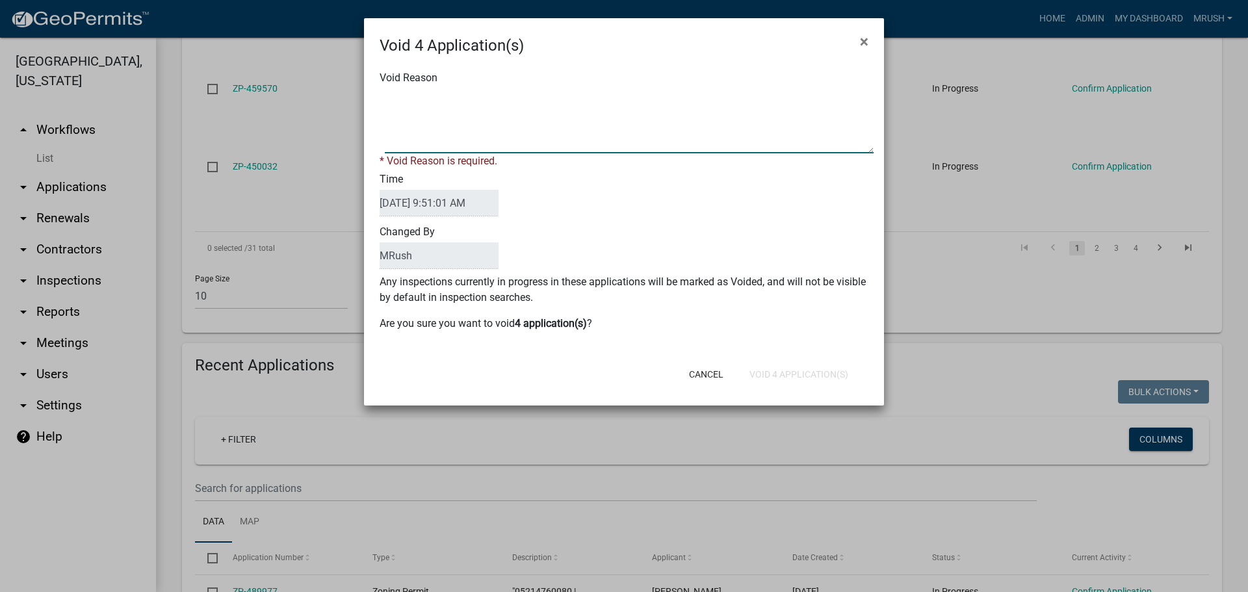
click at [444, 129] on textarea "Void Reason" at bounding box center [629, 120] width 489 height 65
type textarea "parcel searches only"
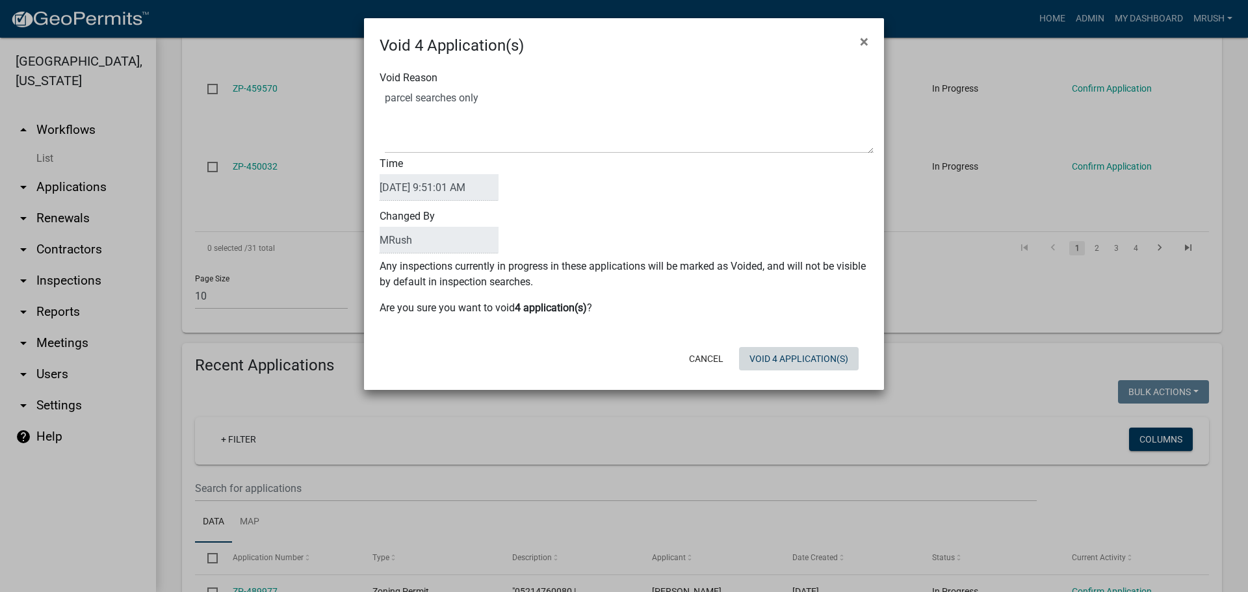
click at [796, 374] on div "Cancel Void 4 Application(s)" at bounding box center [709, 359] width 320 height 34
click at [796, 356] on button "Void 4 Application(s)" at bounding box center [799, 358] width 120 height 23
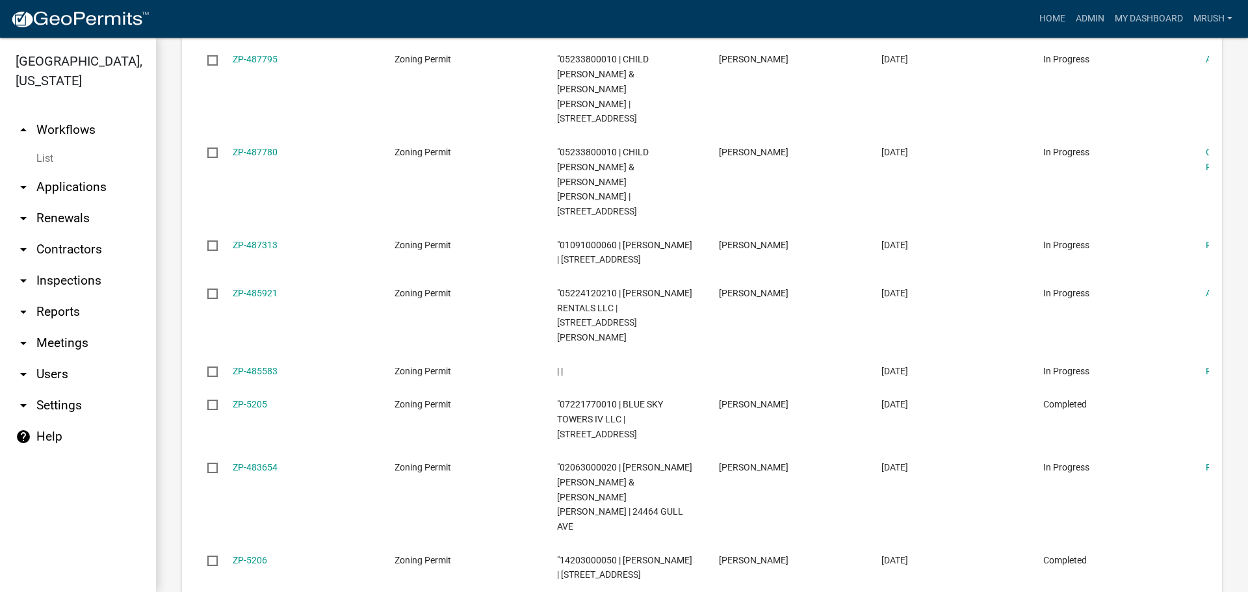
scroll to position [1452, 0]
